Goal: Navigation & Orientation: Go to known website

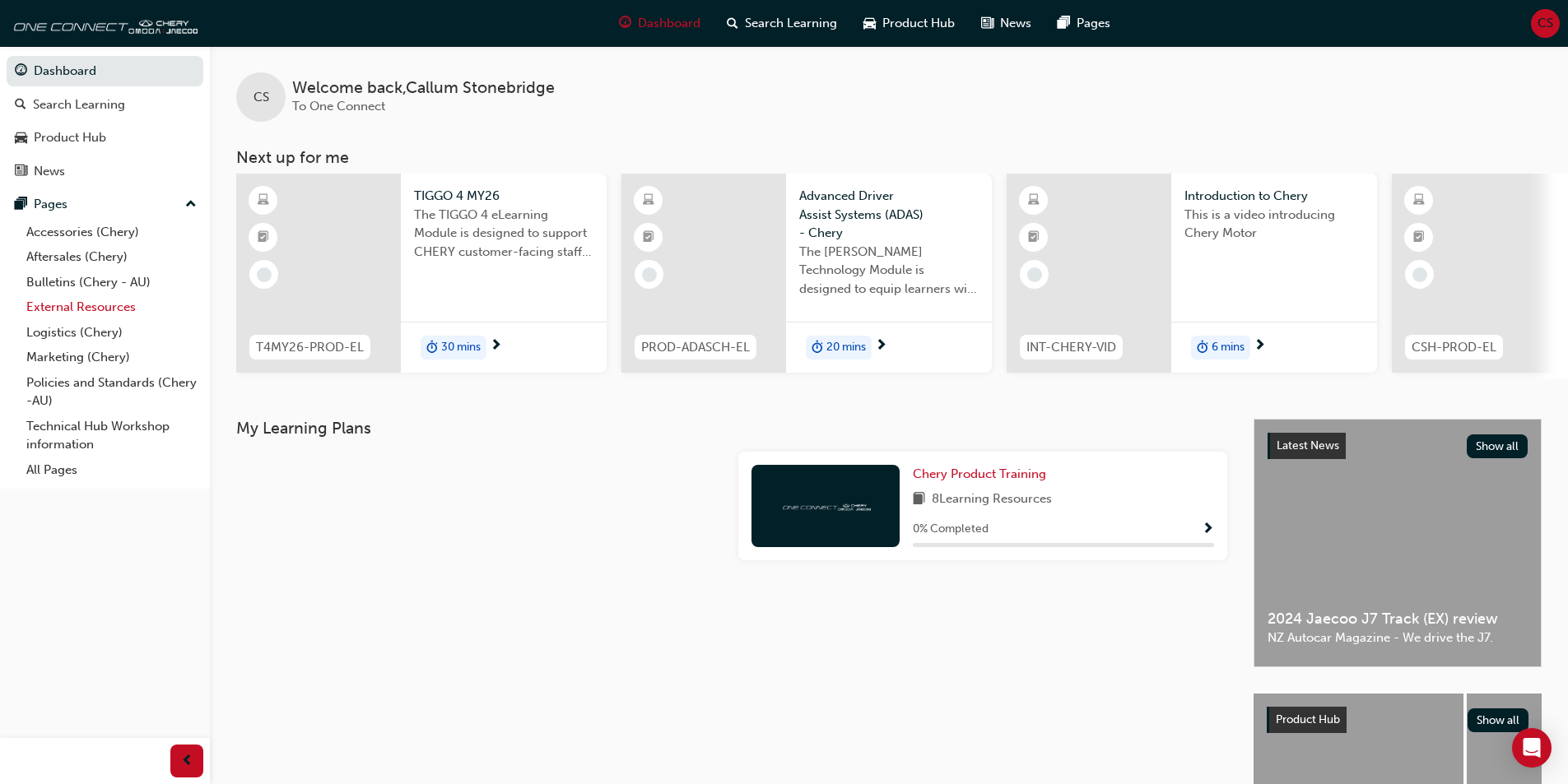
click at [81, 310] on link "External Resources" at bounding box center [111, 307] width 184 height 26
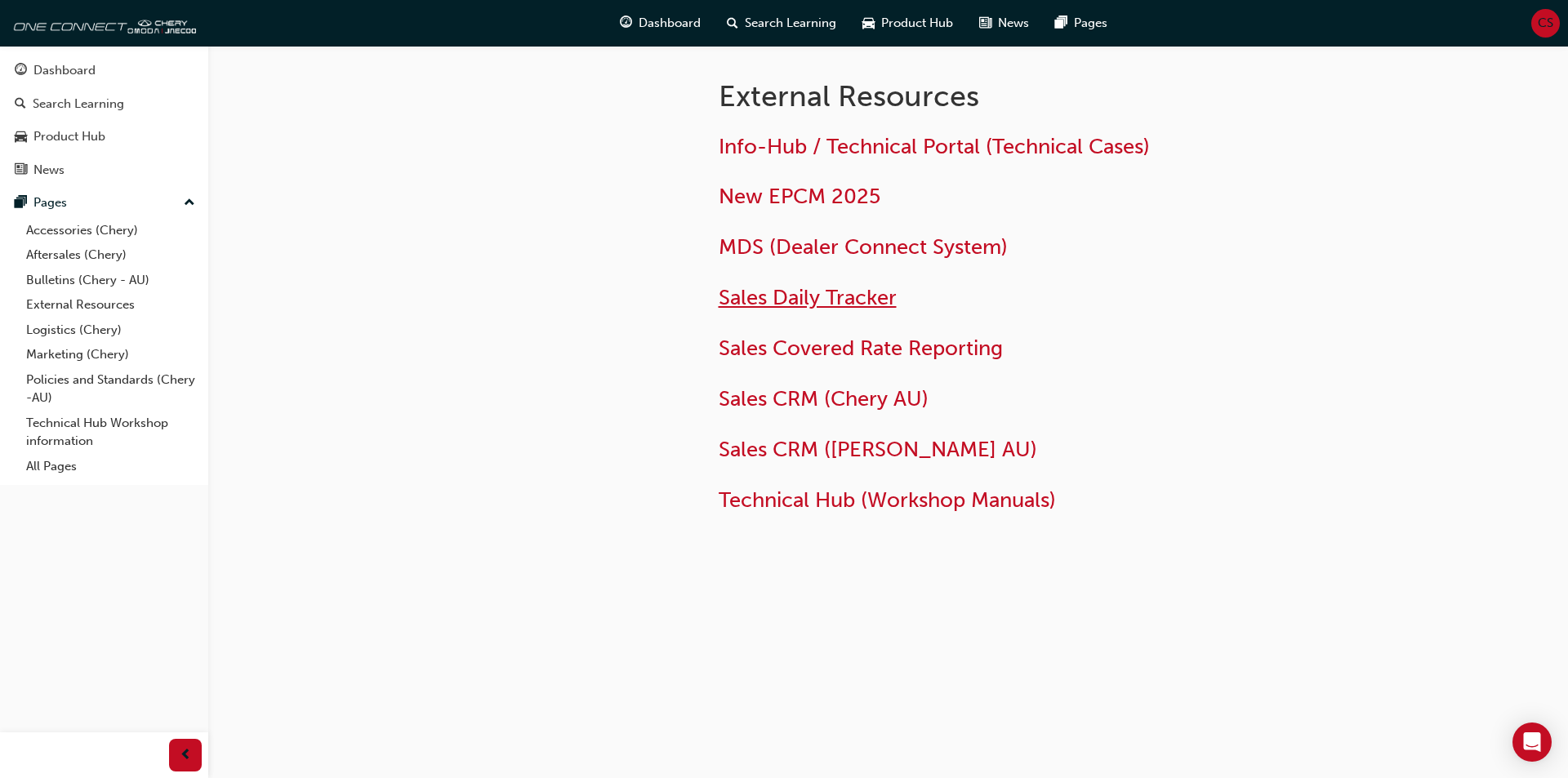
click at [827, 291] on span "Sales Daily Tracker" at bounding box center [808, 297] width 178 height 25
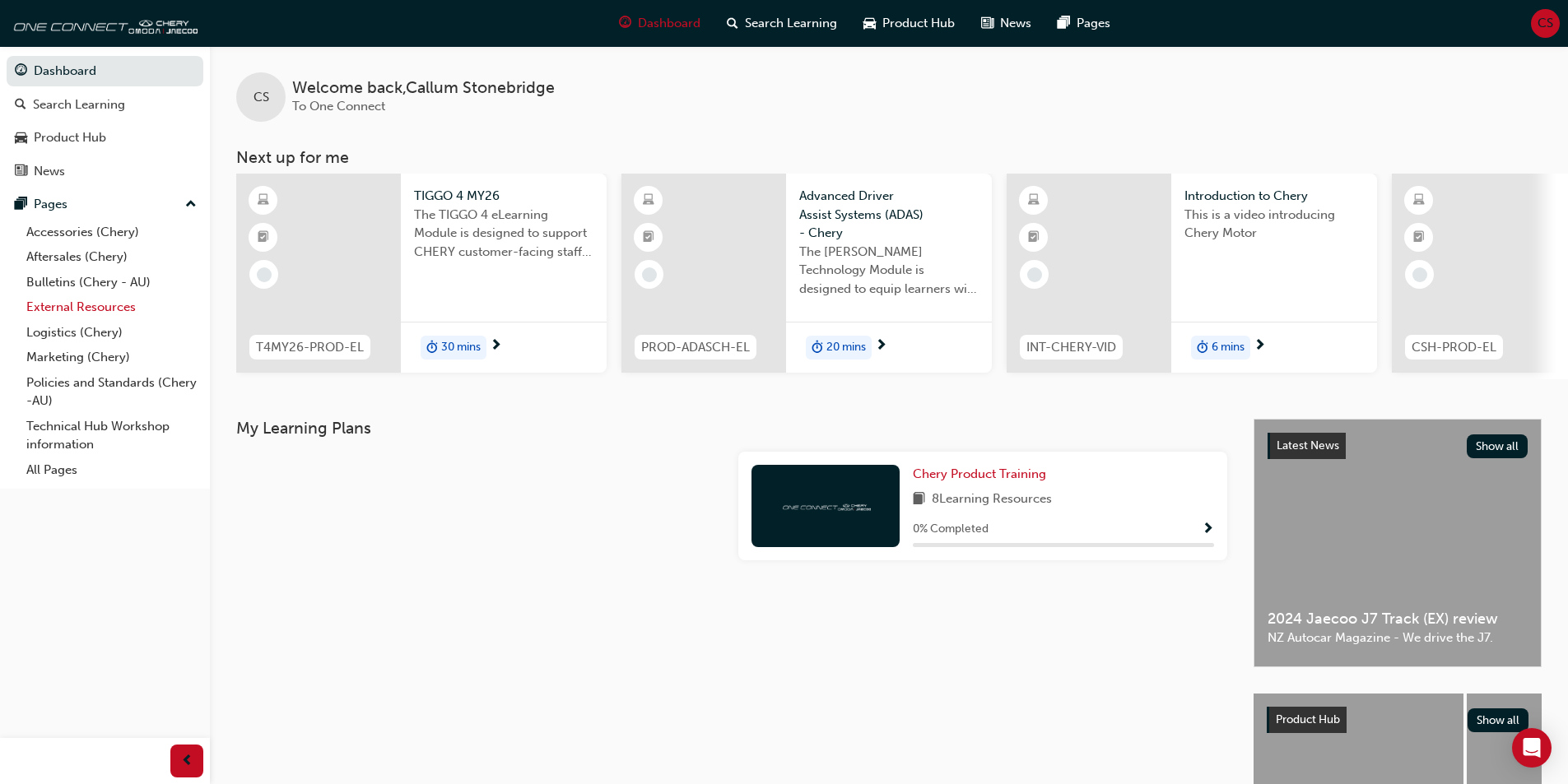
click at [105, 304] on link "External Resources" at bounding box center [111, 307] width 184 height 26
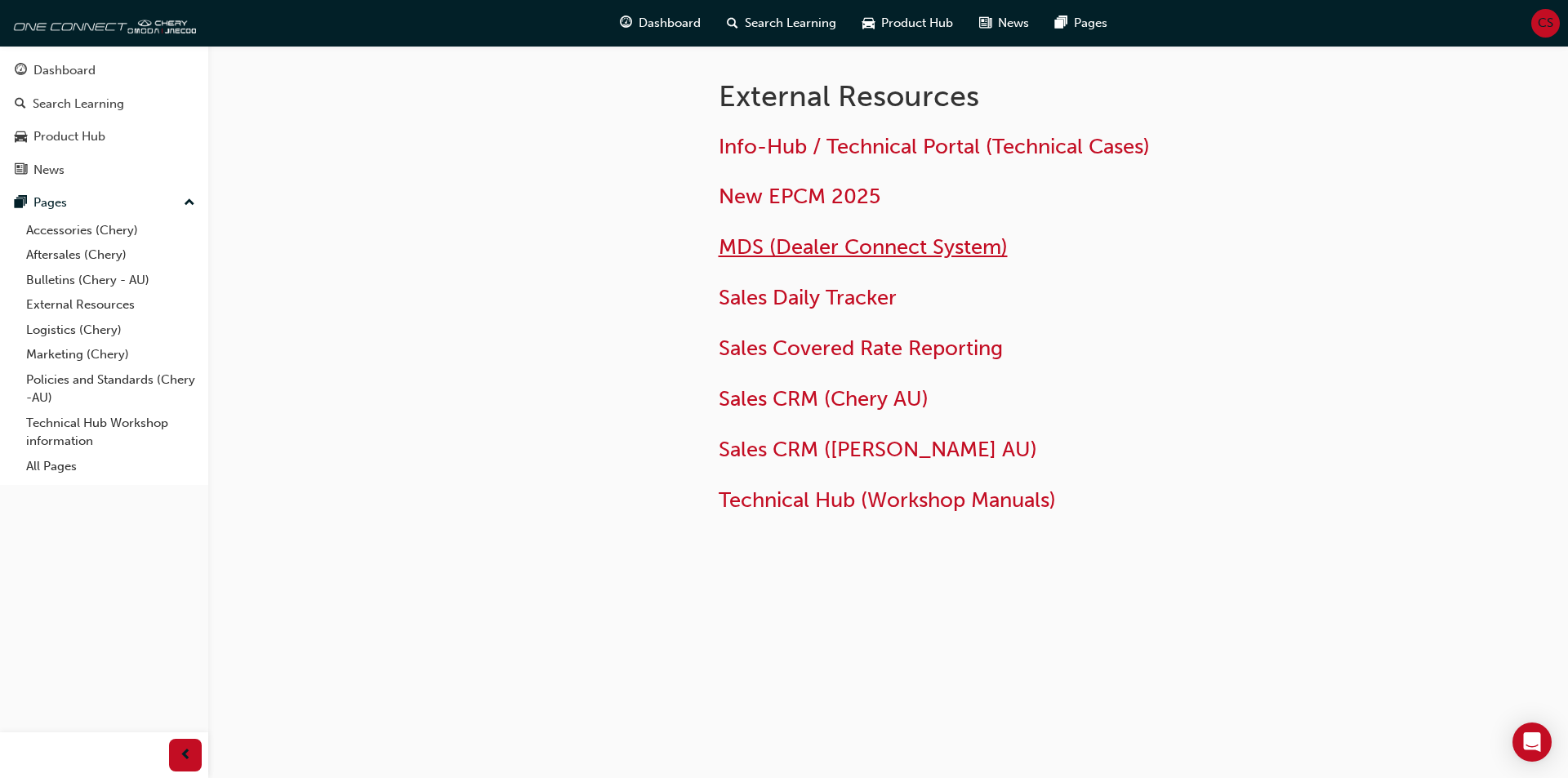
click at [880, 244] on span "MDS (Dealer Connect System)" at bounding box center [863, 247] width 289 height 25
